Goal: Information Seeking & Learning: Understand process/instructions

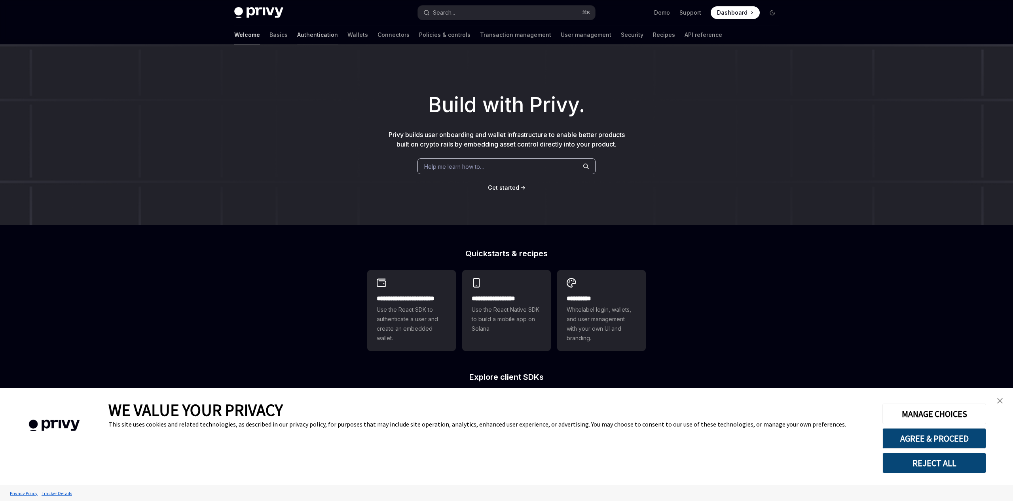
click at [297, 38] on link "Authentication" at bounding box center [317, 34] width 41 height 19
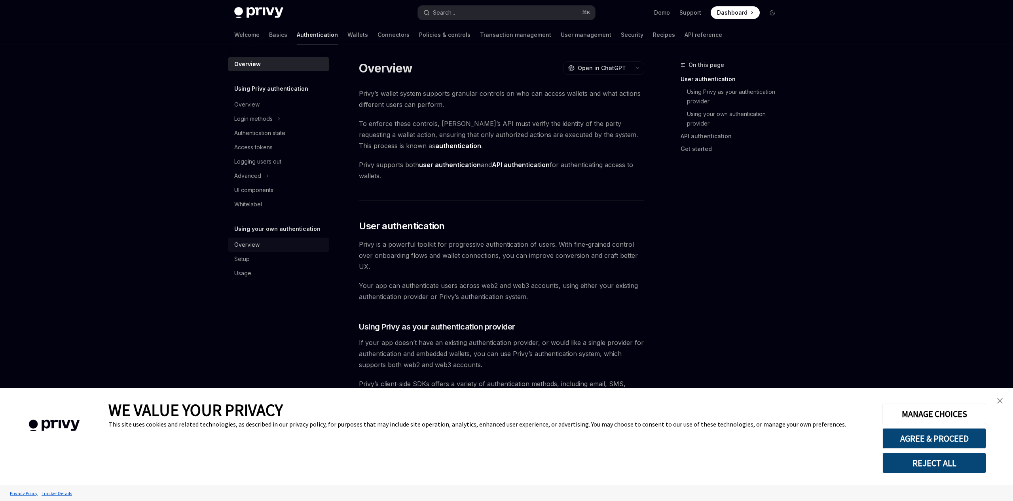
click at [246, 247] on div "Overview" at bounding box center [246, 244] width 25 height 9
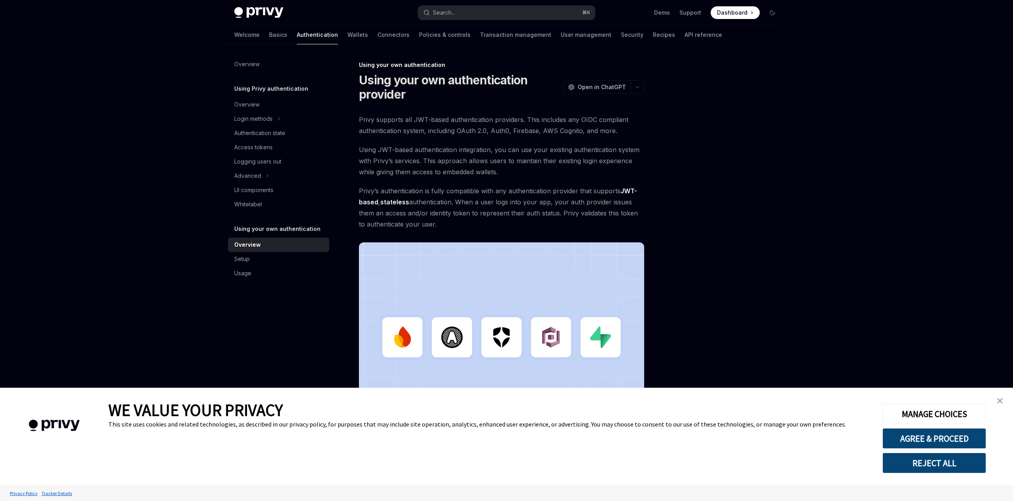
click at [1001, 399] on img "close banner" at bounding box center [1000, 401] width 6 height 6
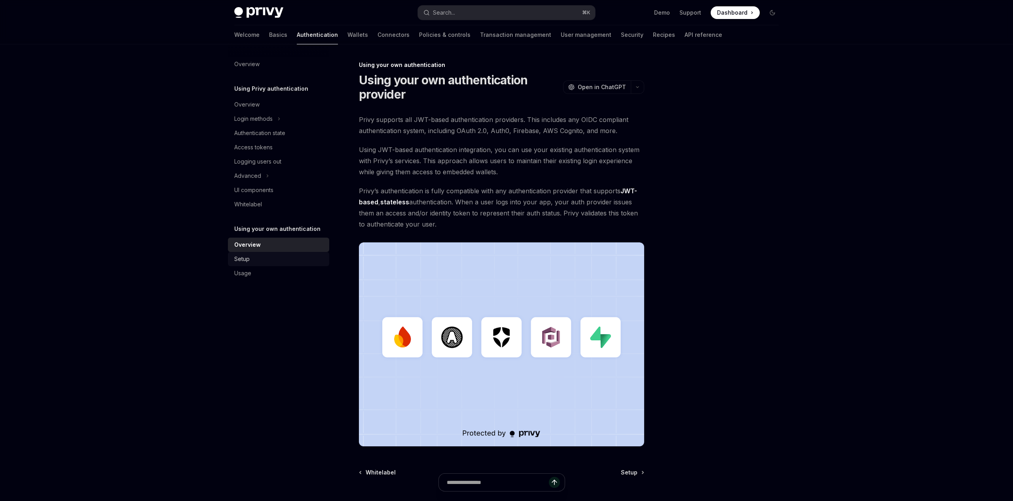
click at [250, 256] on div "Setup" at bounding box center [279, 258] width 90 height 9
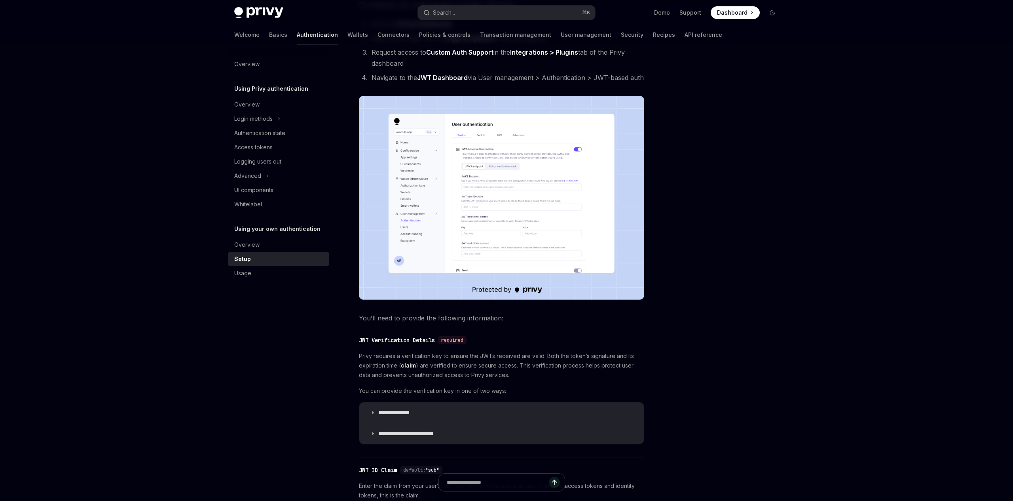
scroll to position [108, 0]
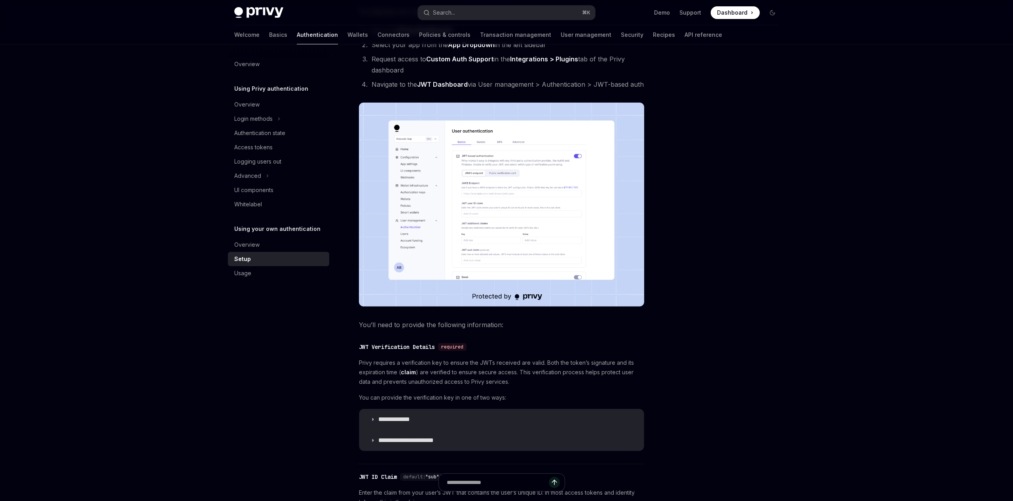
click at [291, 252] on link "Setup" at bounding box center [278, 259] width 101 height 14
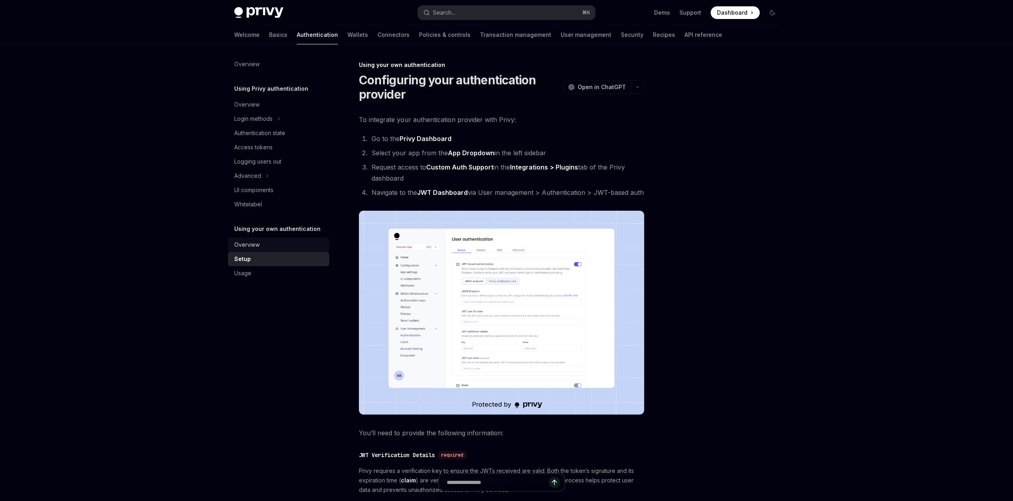
click at [292, 245] on div "Overview" at bounding box center [279, 244] width 90 height 9
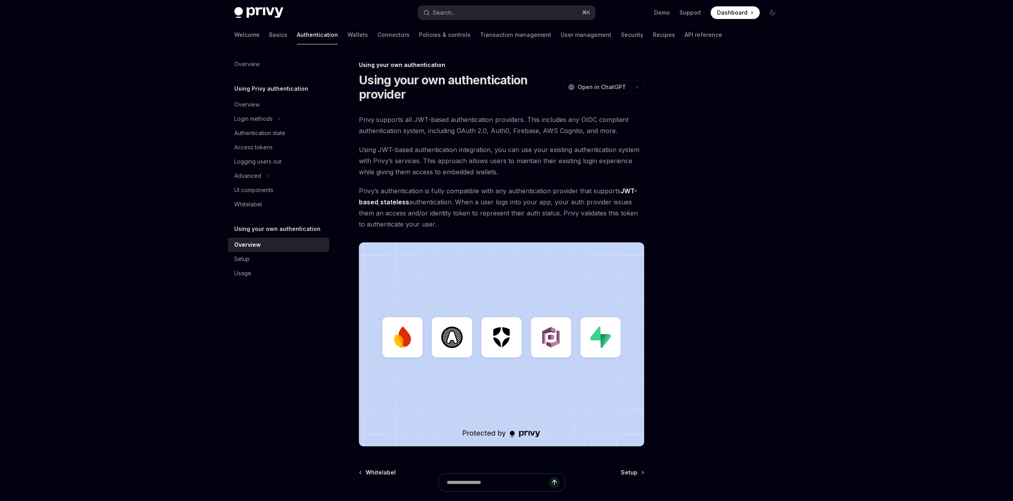
scroll to position [2, 0]
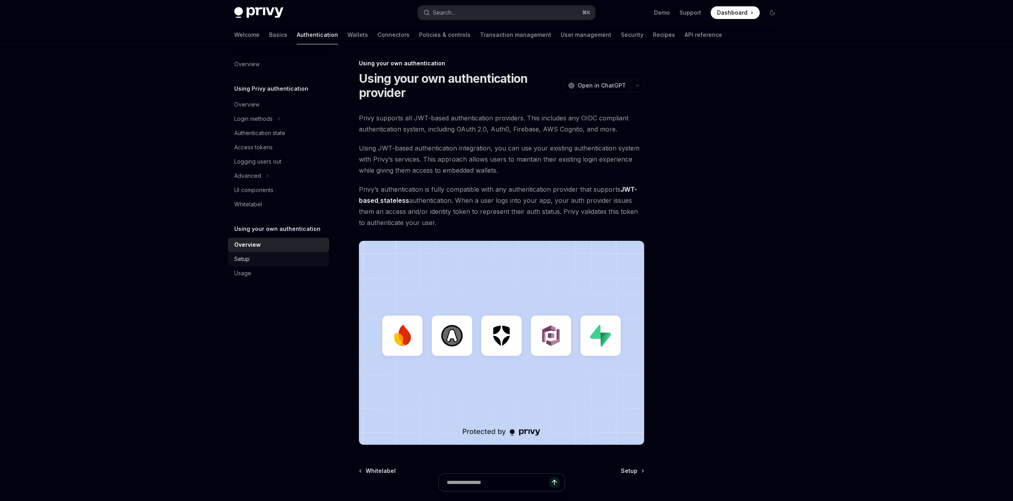
click at [249, 260] on div "Setup" at bounding box center [241, 258] width 15 height 9
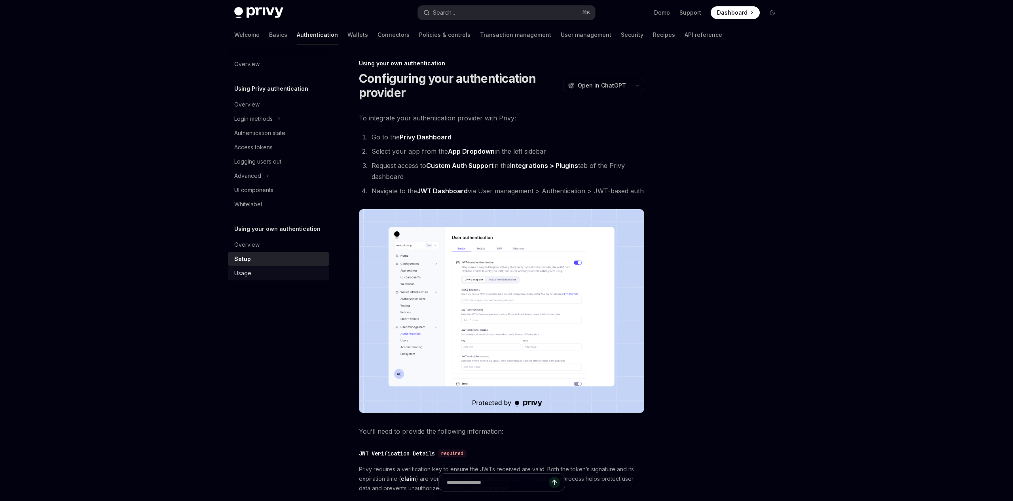
click at [252, 272] on div "Usage" at bounding box center [279, 272] width 90 height 9
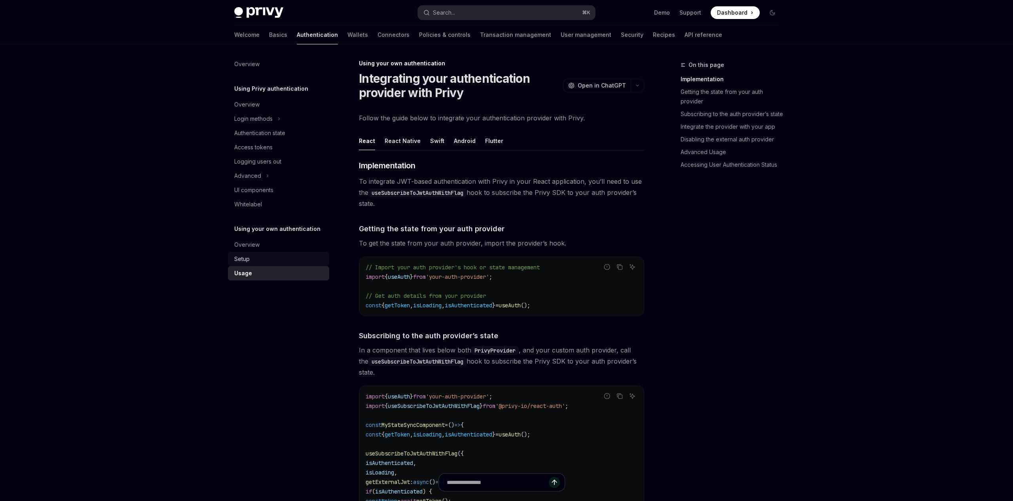
click at [244, 262] on div "Setup" at bounding box center [241, 258] width 15 height 9
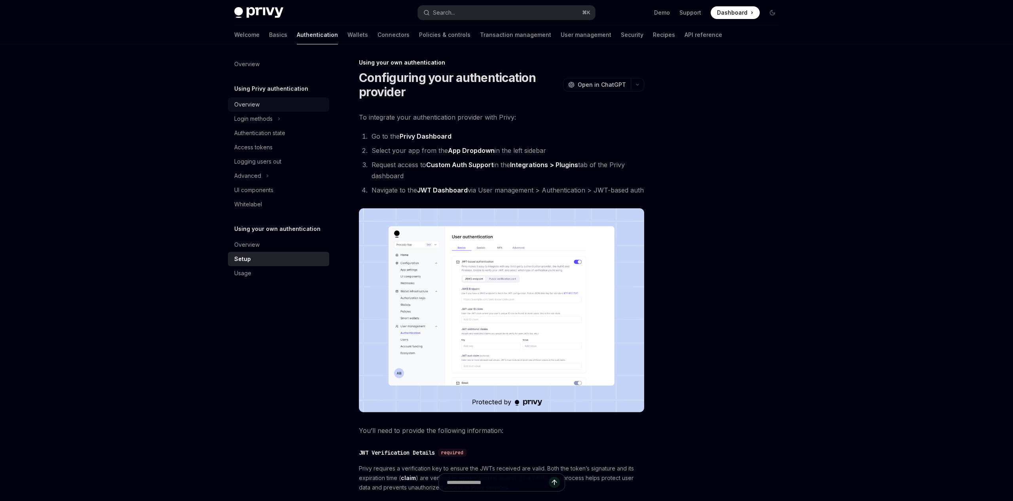
scroll to position [3, 0]
click at [247, 102] on div "Overview" at bounding box center [246, 104] width 25 height 9
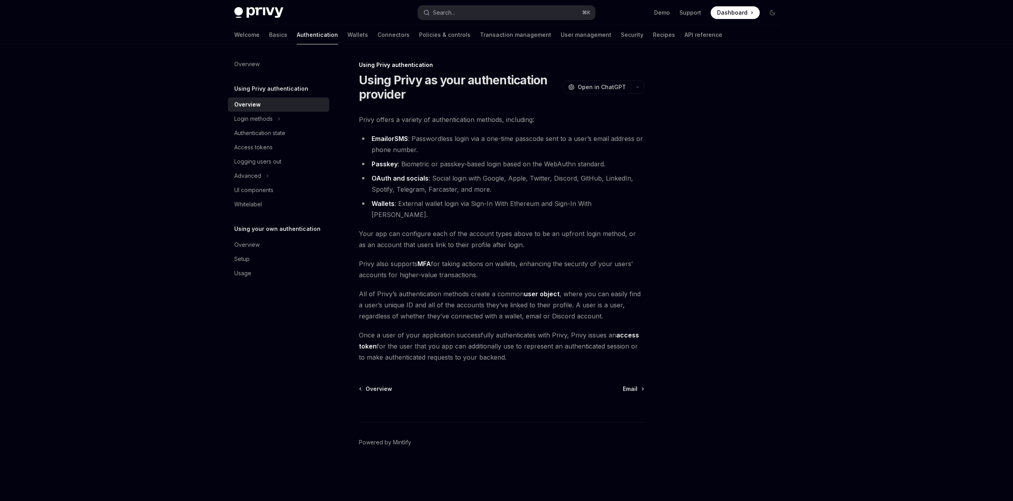
click at [231, 32] on div "Welcome Basics Authentication Wallets Connectors Policies & controls Transactio…" at bounding box center [506, 34] width 583 height 19
click at [269, 32] on link "Basics" at bounding box center [278, 34] width 18 height 19
type textarea "*"
